Goal: Task Accomplishment & Management: Manage account settings

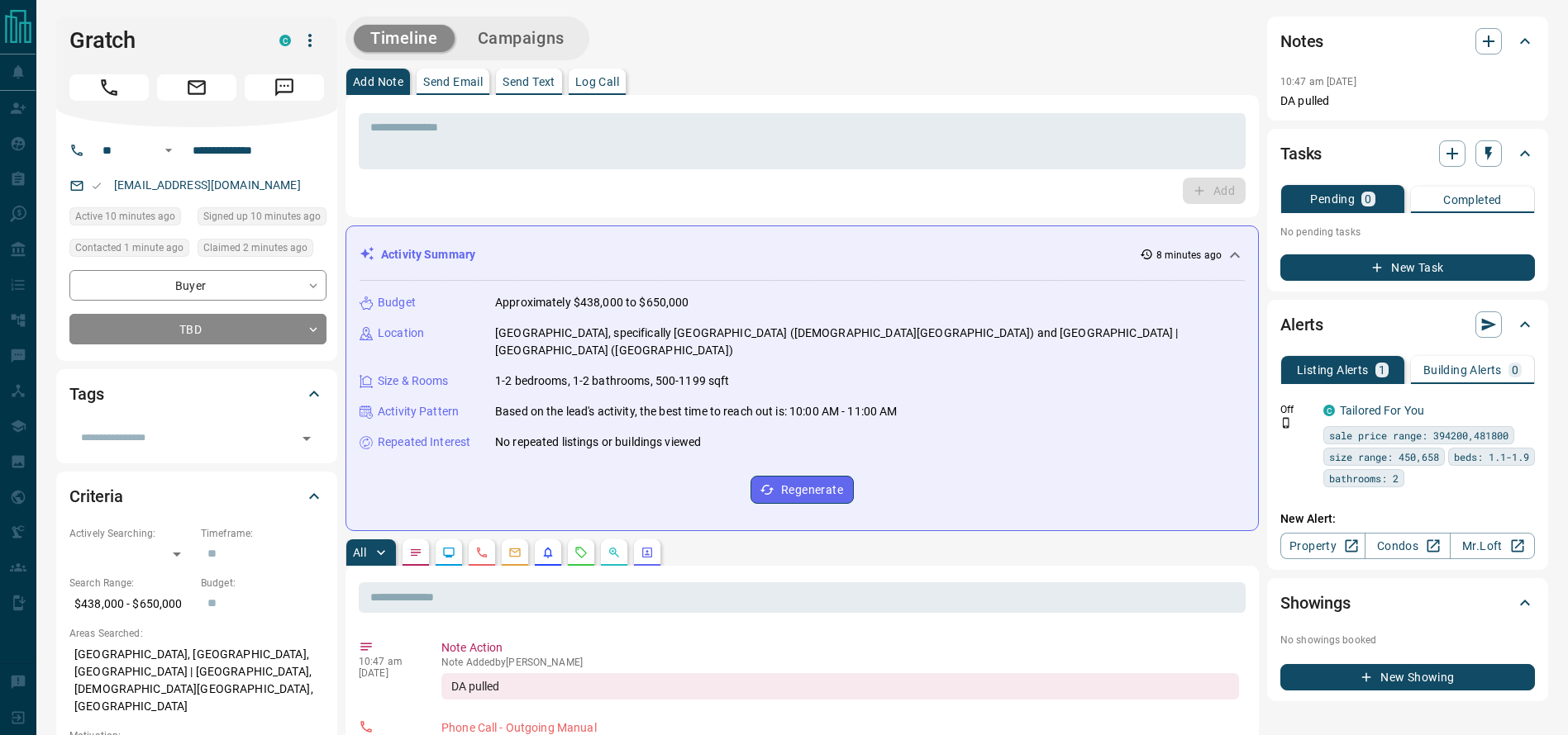
click at [751, 27] on div "Timeline Campaigns" at bounding box center [802, 38] width 913 height 44
click at [765, 76] on div "Add Note Send Email Send Text Log Call" at bounding box center [802, 82] width 913 height 27
click at [821, 70] on div "Add Note Send Email Send Text Log Call" at bounding box center [802, 82] width 913 height 27
click at [772, 51] on div "Timeline Campaigns" at bounding box center [802, 38] width 913 height 44
click at [301, 311] on div "**********" at bounding box center [198, 307] width 257 height 75
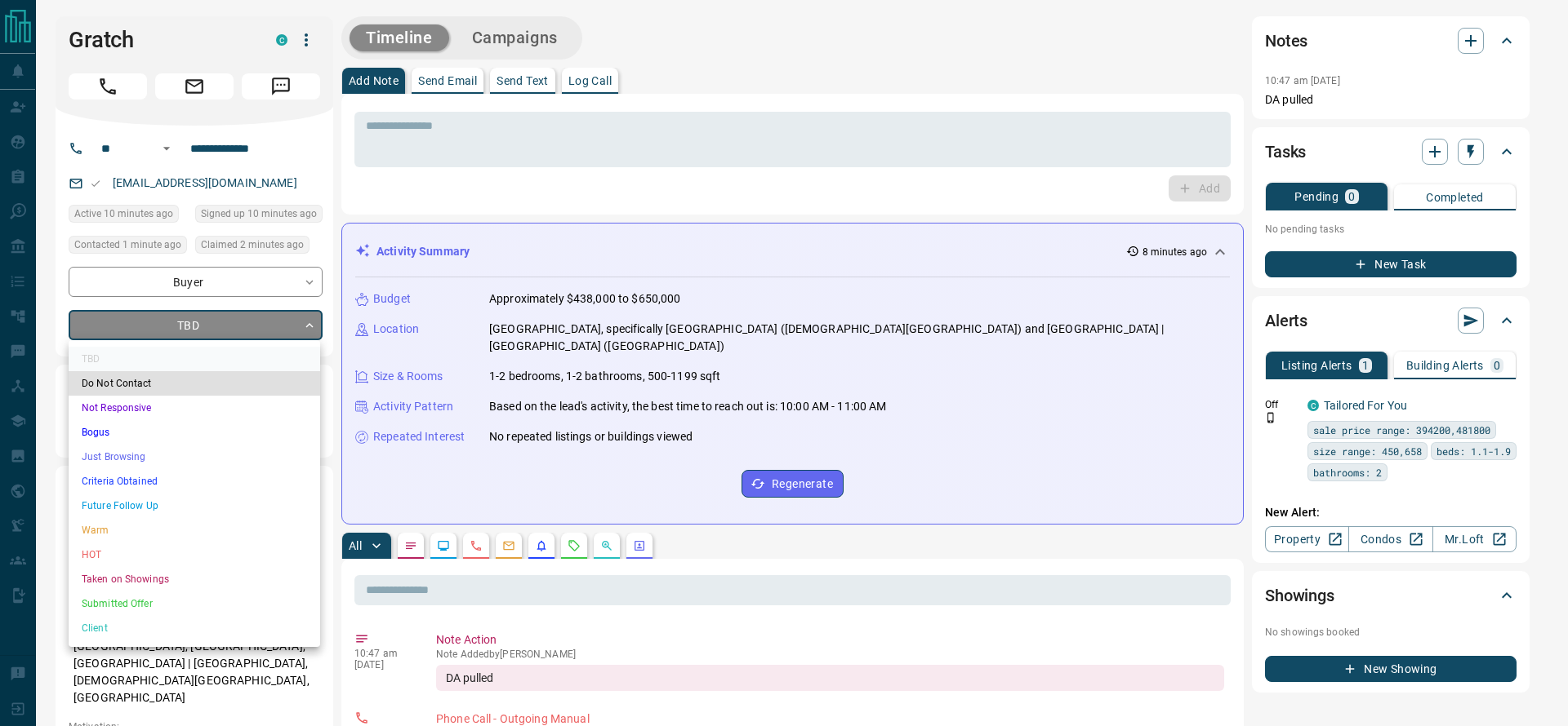
click at [160, 480] on li "Criteria Obtained" at bounding box center [194, 481] width 251 height 25
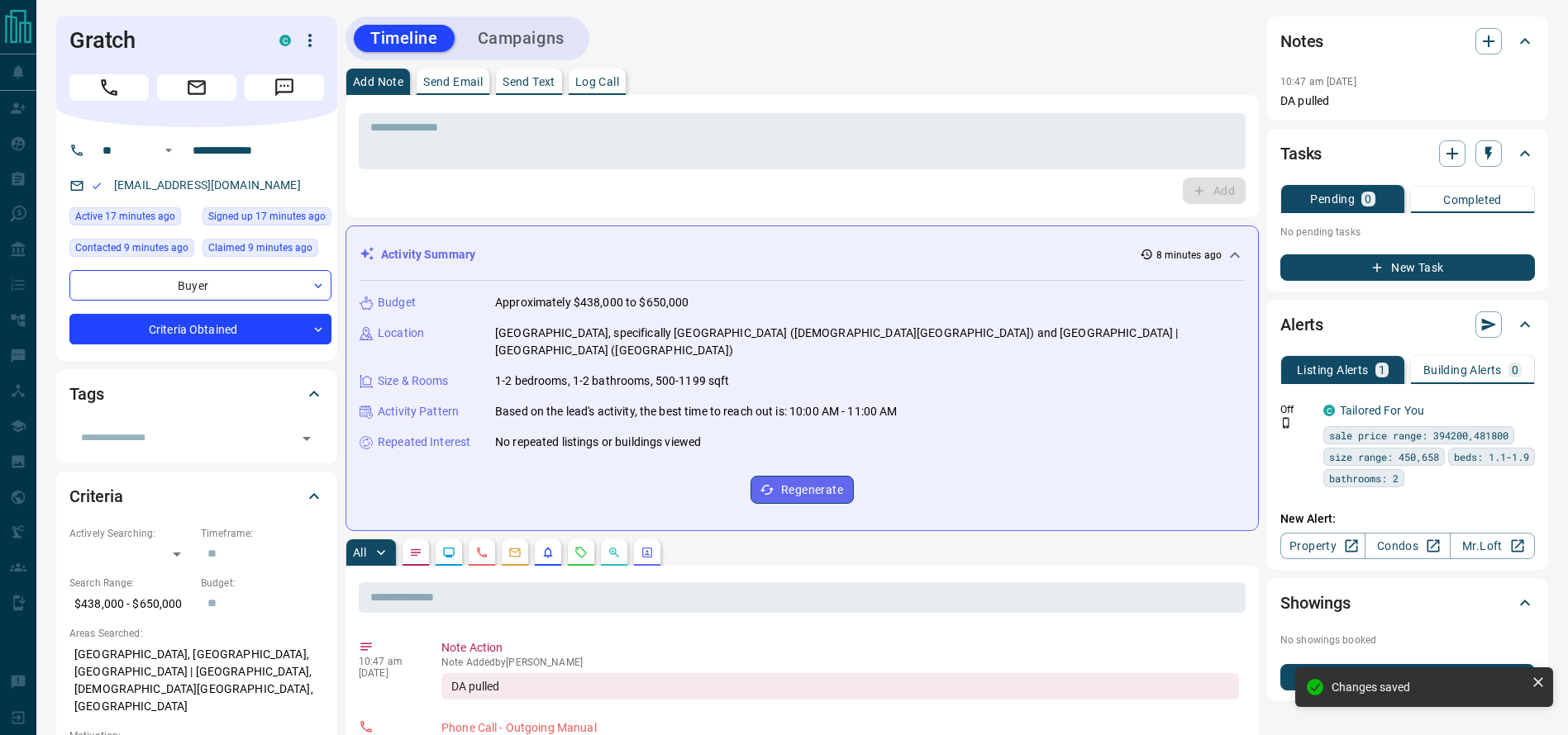
type input "*"
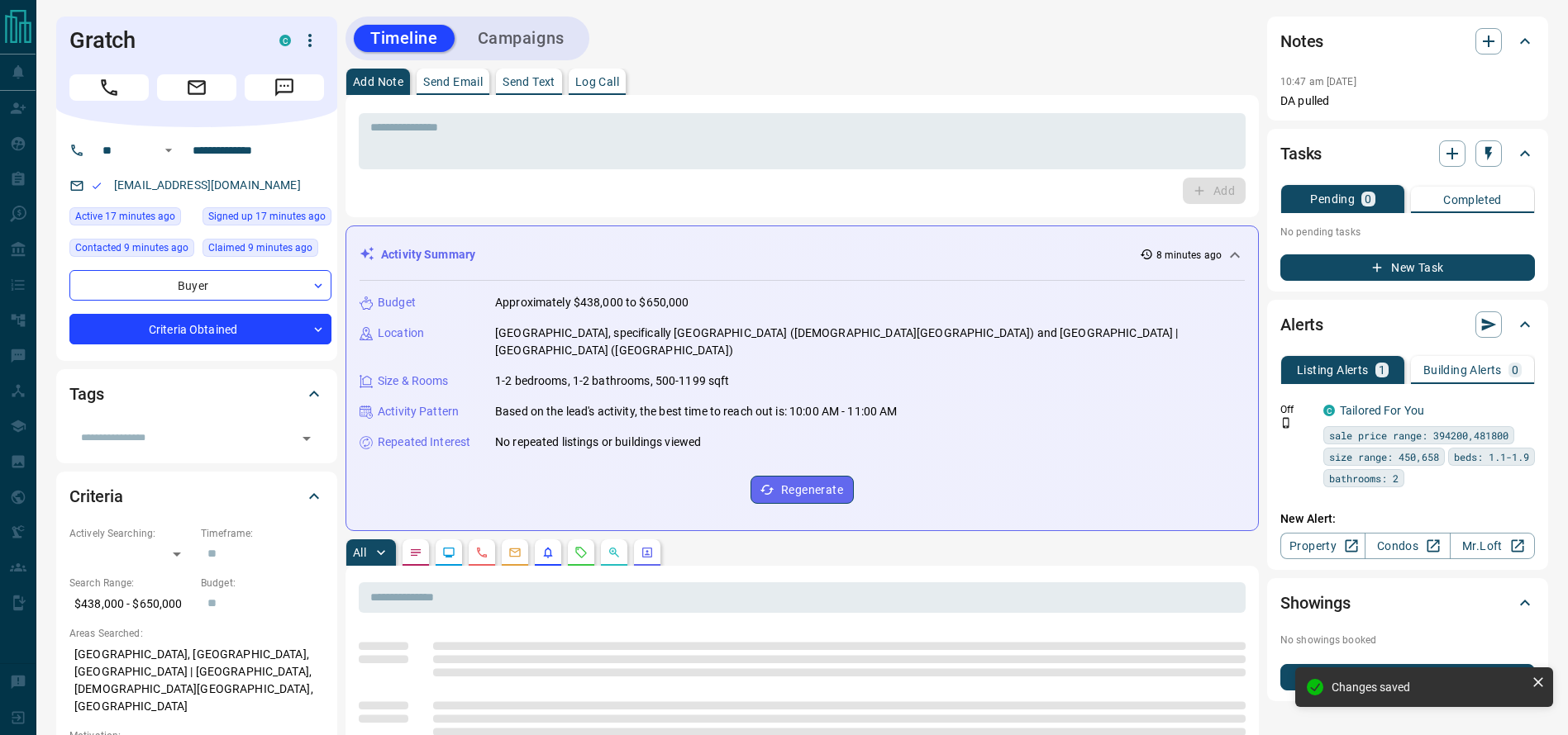
click at [1009, 36] on div "Timeline Campaigns" at bounding box center [802, 38] width 913 height 44
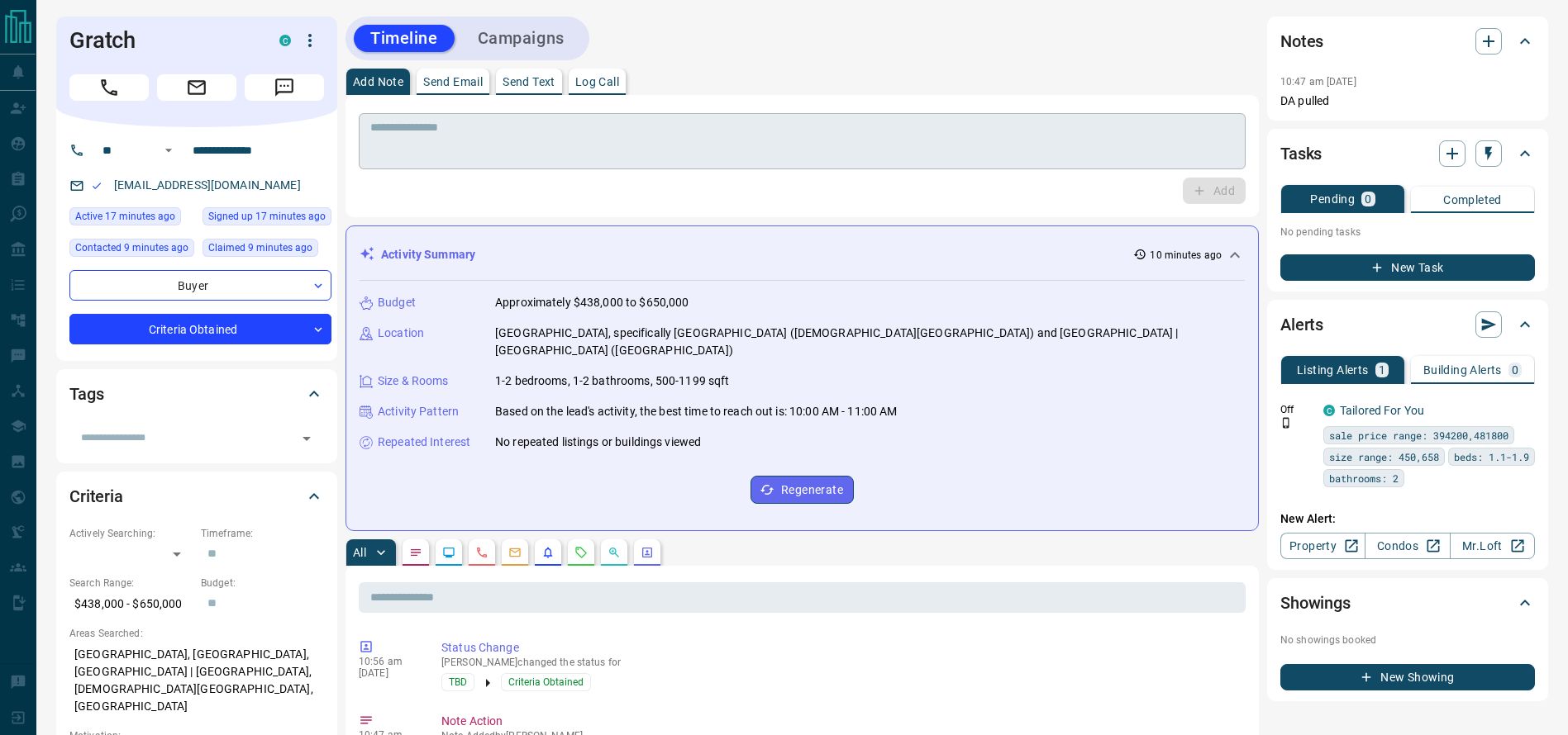
click at [984, 123] on textarea at bounding box center [802, 142] width 864 height 42
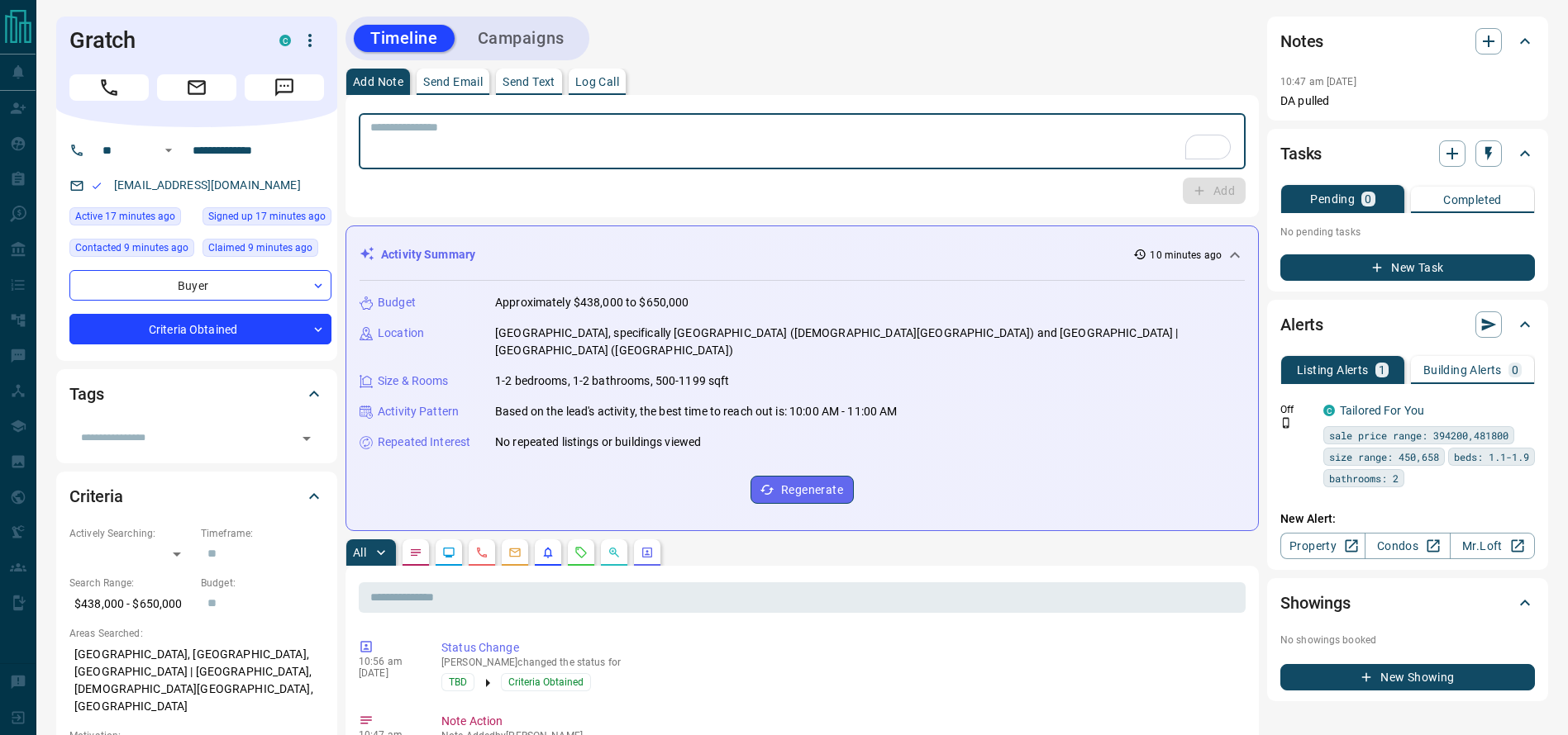
click at [1124, 56] on div "Timeline Campaigns" at bounding box center [802, 38] width 913 height 44
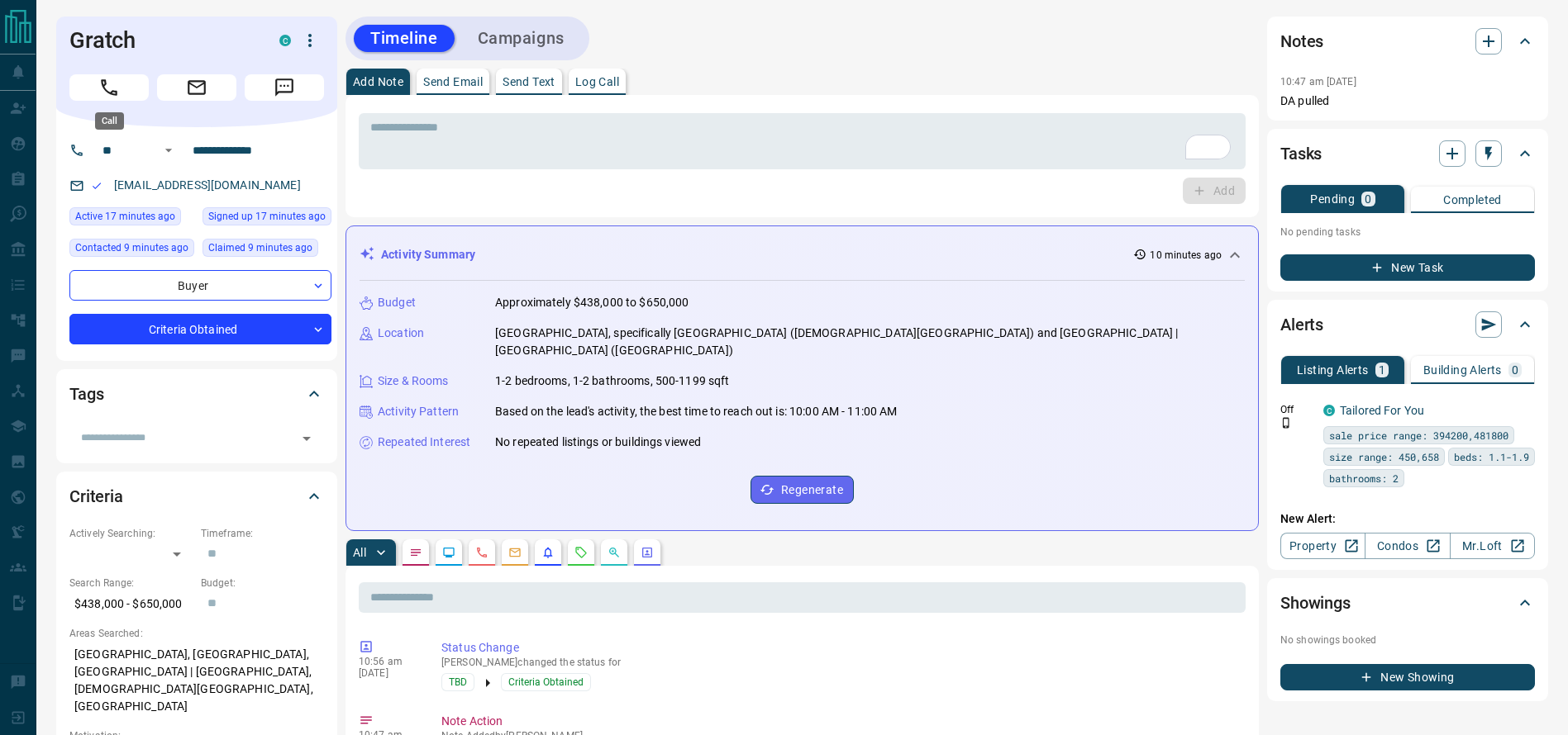
click at [105, 89] on icon "Call" at bounding box center [109, 88] width 17 height 17
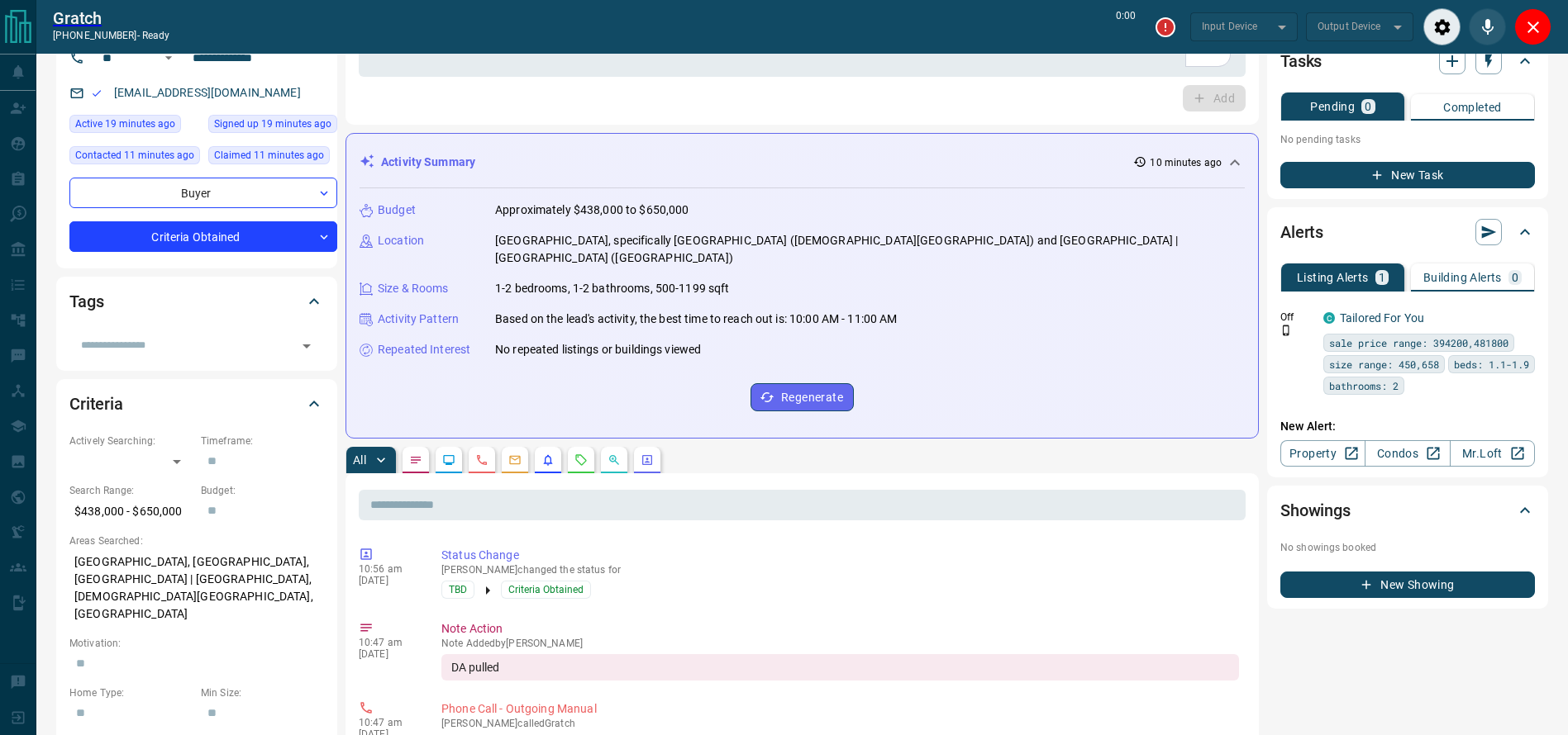
type input "*******"
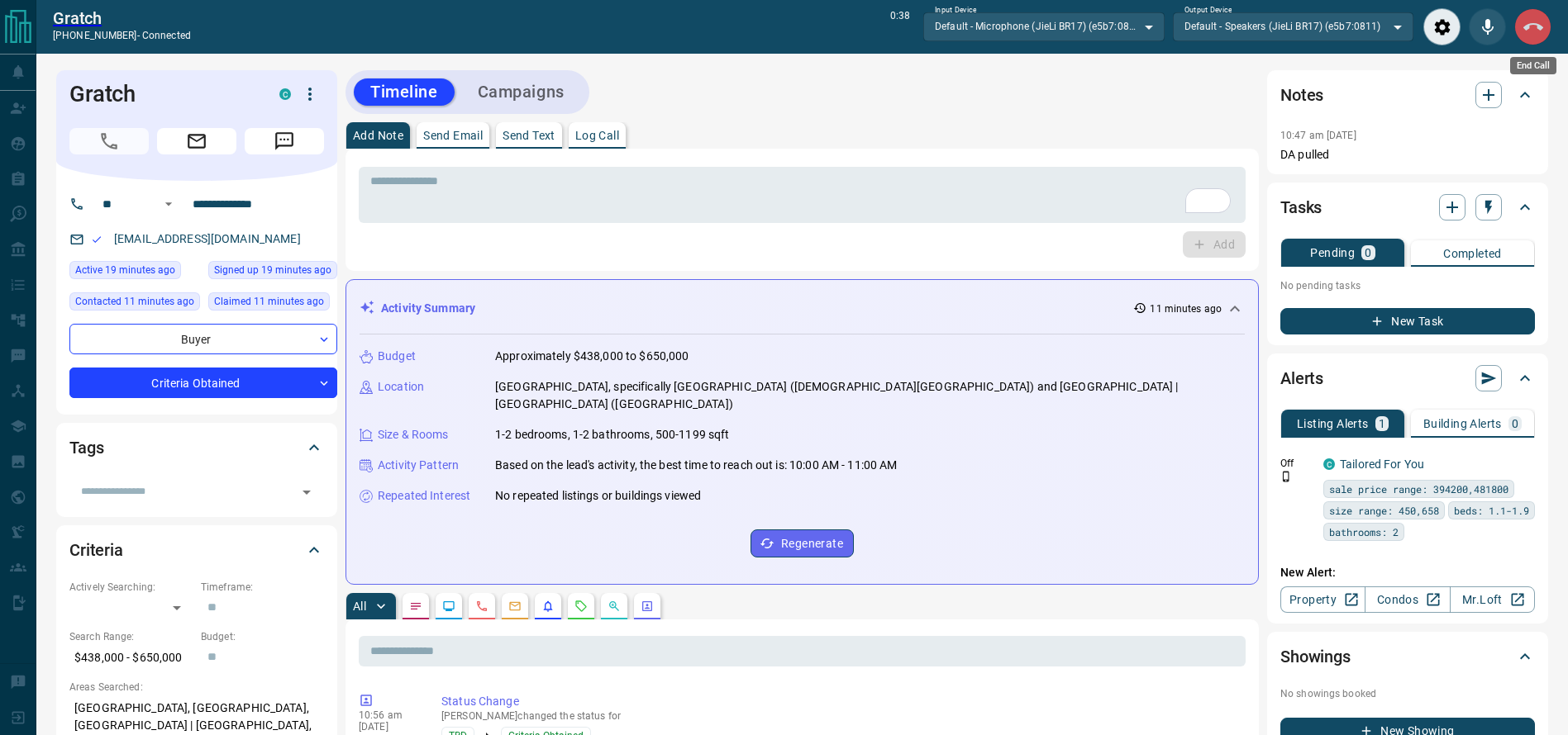
click at [1522, 21] on button "End Call" at bounding box center [1532, 27] width 37 height 37
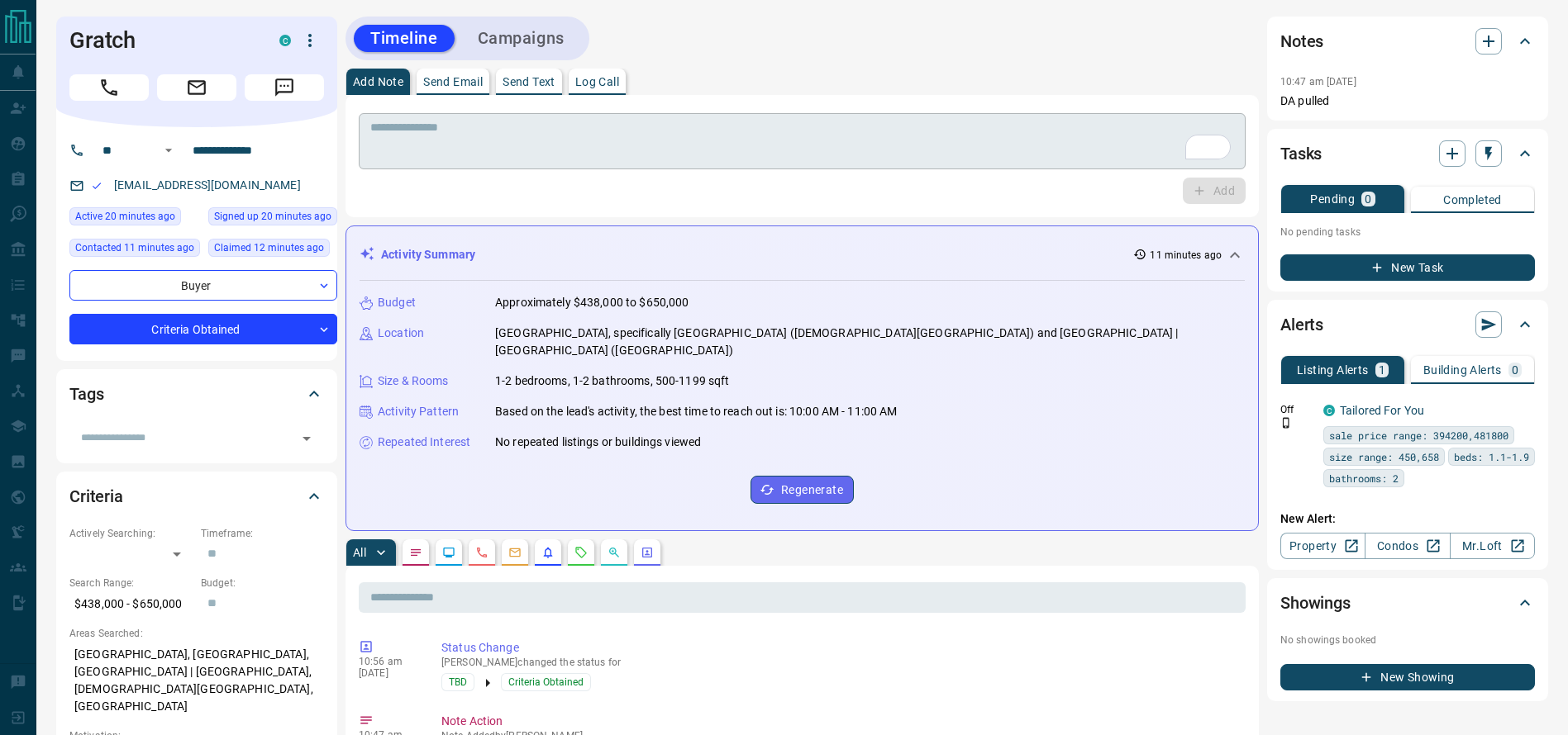
click at [1075, 119] on div "* ​" at bounding box center [802, 142] width 887 height 56
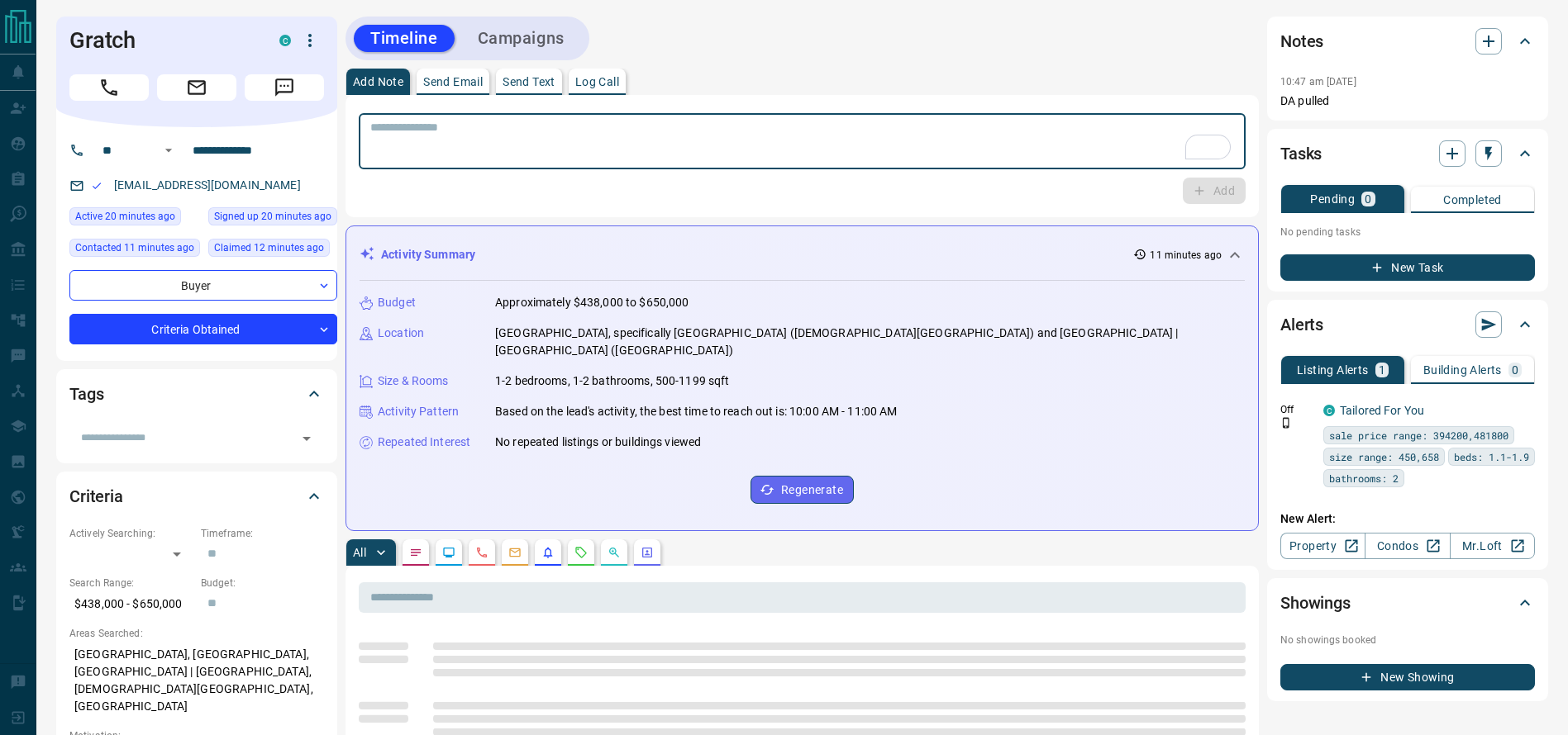
drag, startPoint x: 1037, startPoint y: 133, endPoint x: 1017, endPoint y: 139, distance: 20.9
click at [1033, 133] on textarea "To enrich screen reader interactions, please activate Accessibility in Grammarl…" at bounding box center [802, 142] width 864 height 42
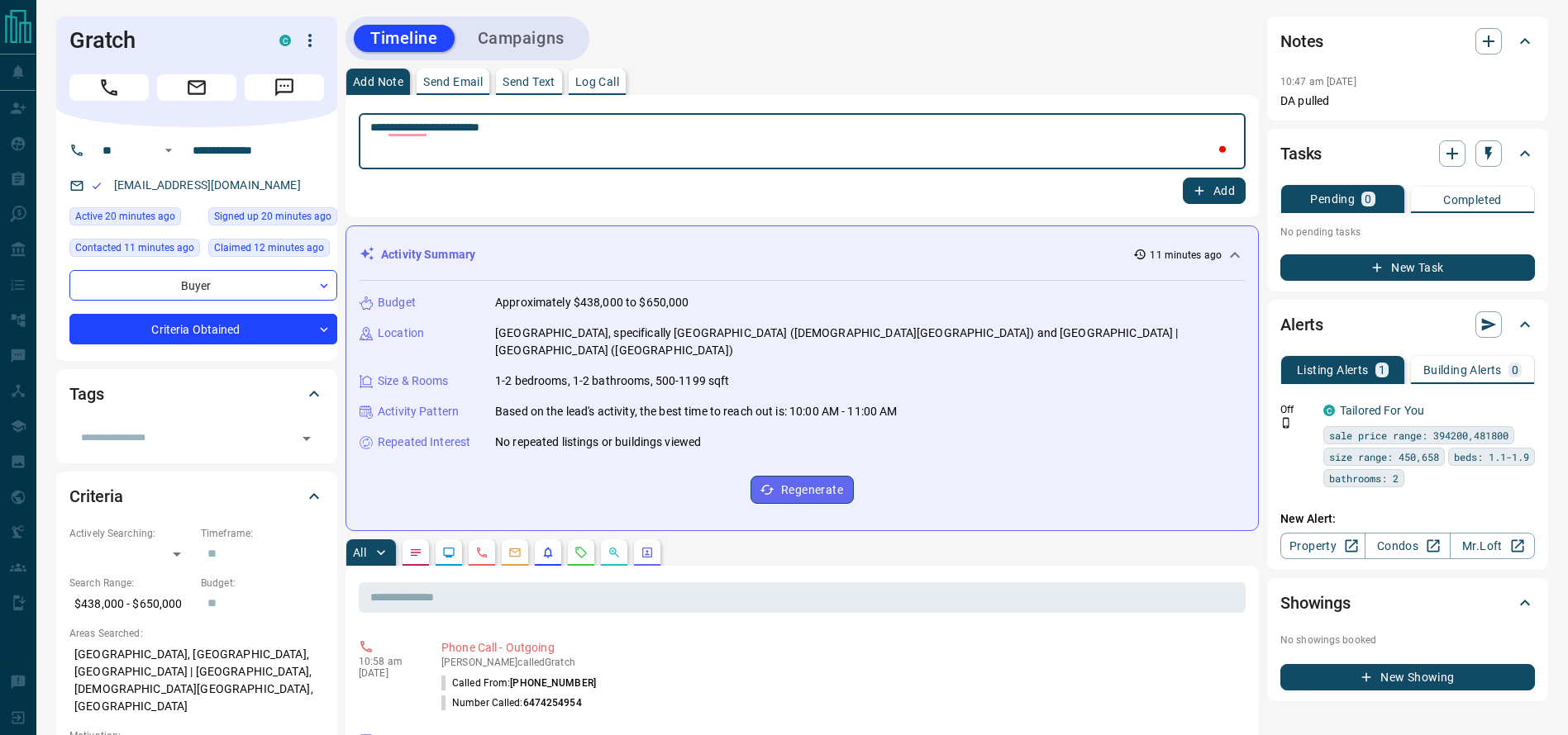
type textarea "**********"
click at [1207, 191] on button "Add" at bounding box center [1214, 191] width 63 height 27
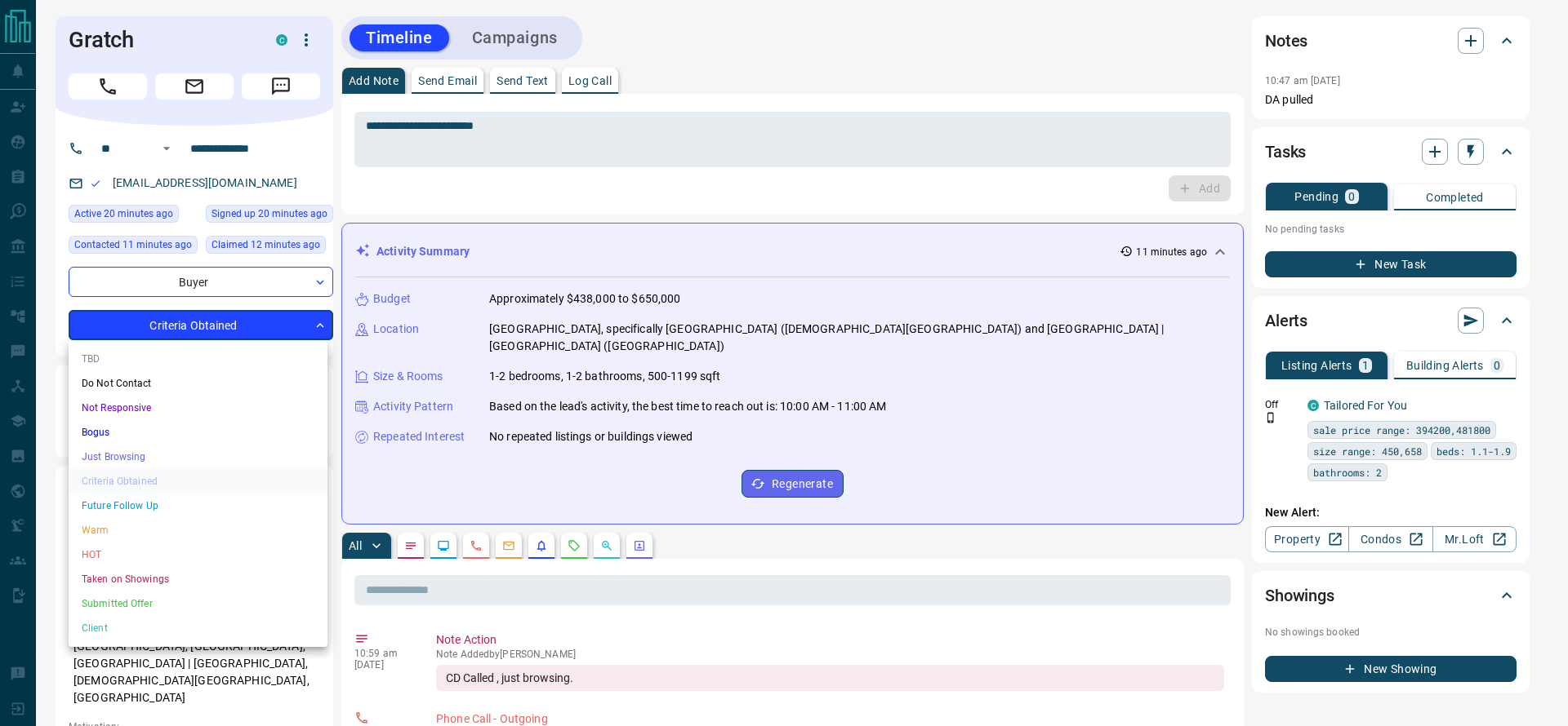
click at [242, 504] on li "Future Follow Up" at bounding box center [198, 506] width 259 height 25
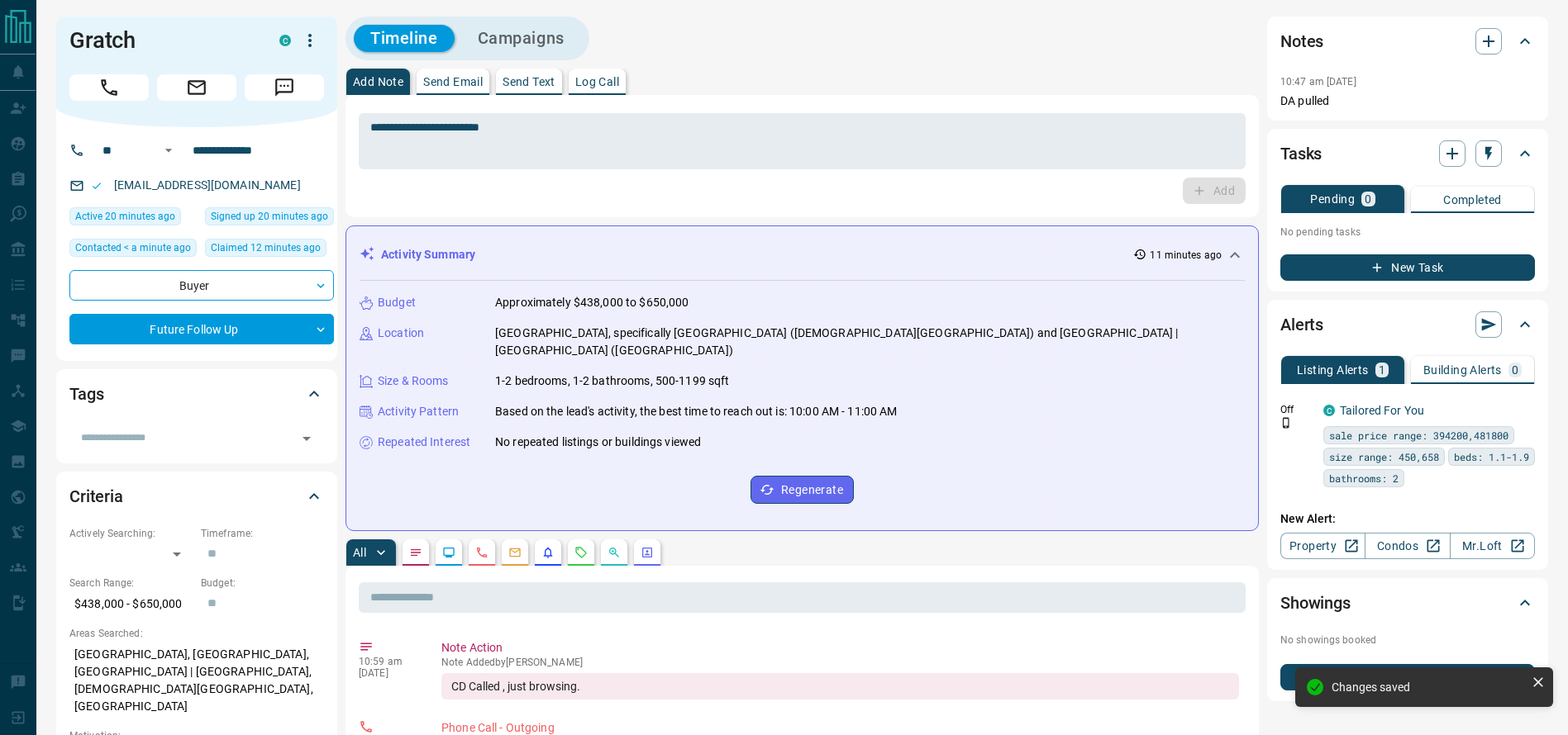
type input "*"
